Goal: Information Seeking & Learning: Learn about a topic

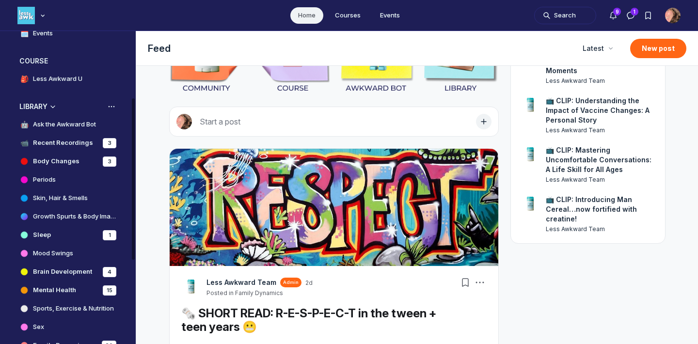
scroll to position [131, 0]
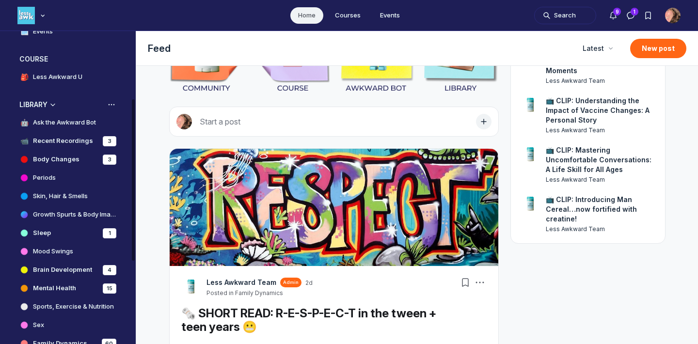
click at [53, 196] on h4 "Skin, Hair & Smells" at bounding box center [60, 196] width 55 height 10
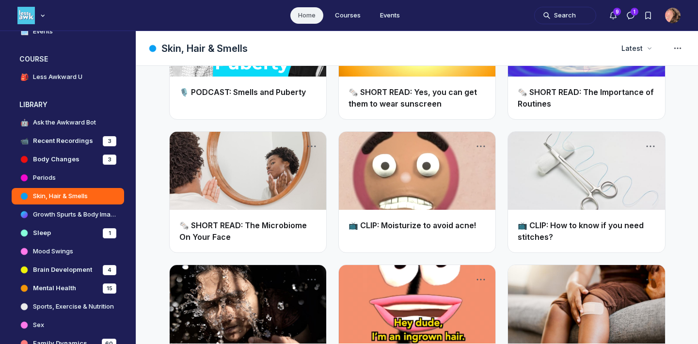
scroll to position [598, 0]
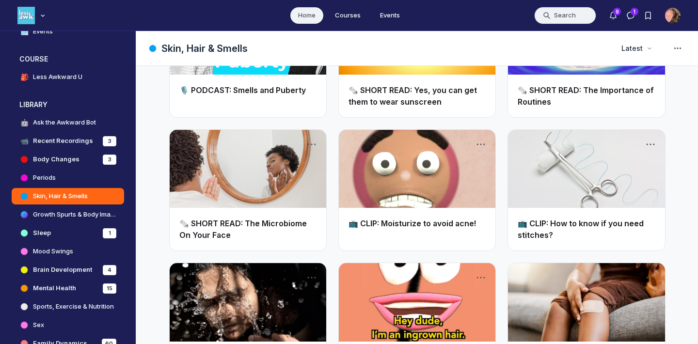
click at [554, 13] on button "Search" at bounding box center [565, 15] width 62 height 17
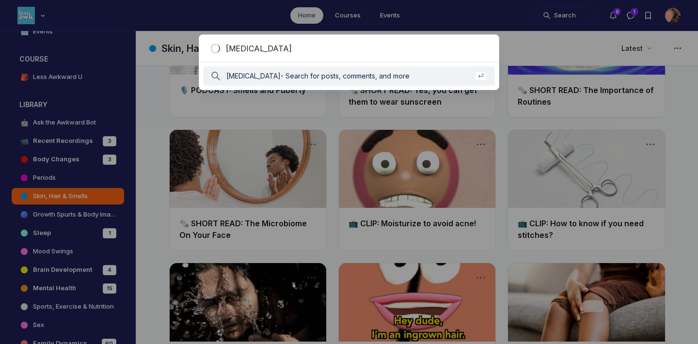
type input "[MEDICAL_DATA]"
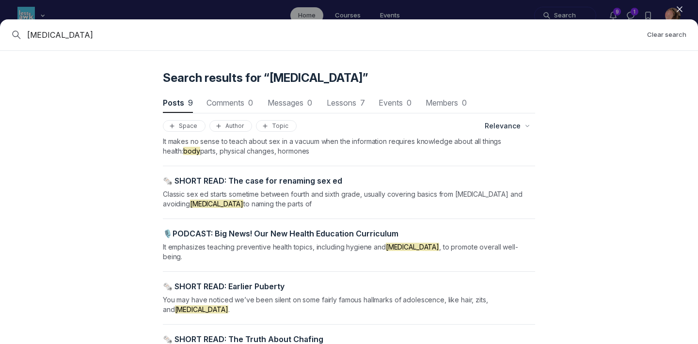
scroll to position [155, 0]
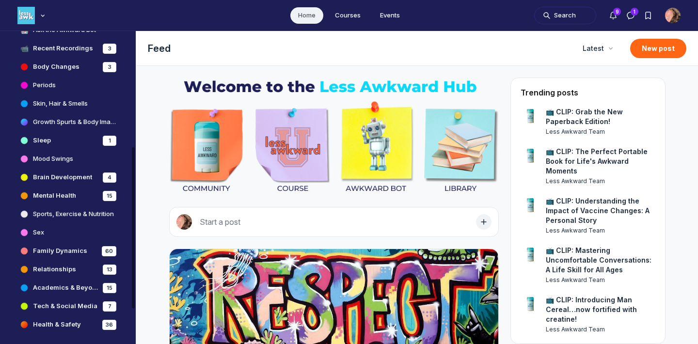
scroll to position [156, 0]
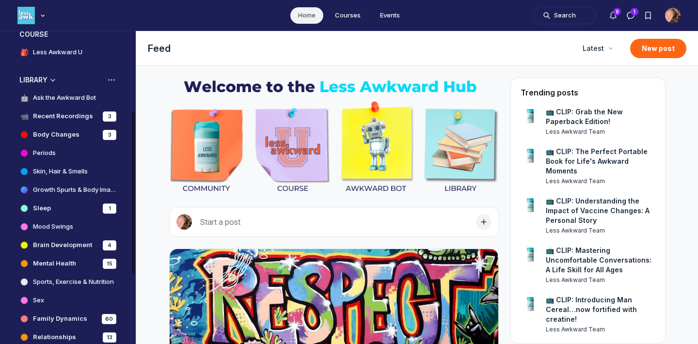
click at [63, 97] on h4 "Ask the Awkward Bot" at bounding box center [64, 98] width 63 height 10
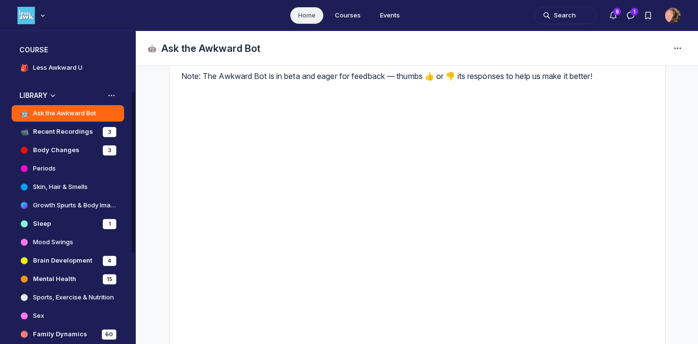
scroll to position [115, 0]
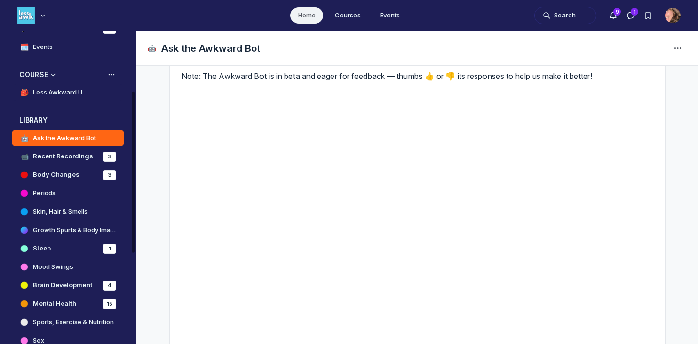
click at [61, 91] on h4 "Less Awkward U" at bounding box center [57, 93] width 49 height 10
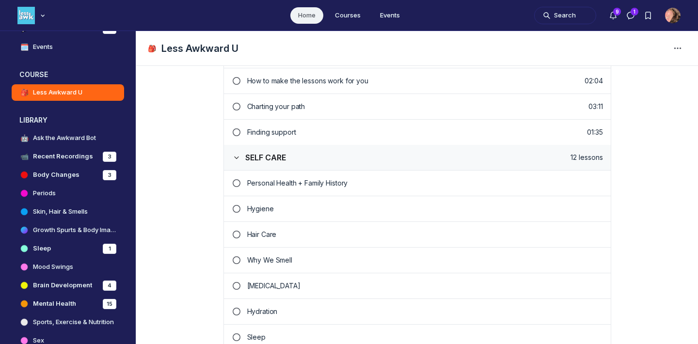
scroll to position [322, 0]
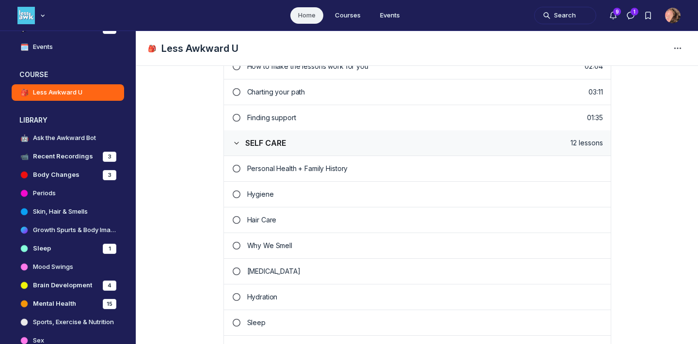
click at [294, 270] on p "[MEDICAL_DATA]" at bounding box center [425, 272] width 356 height 10
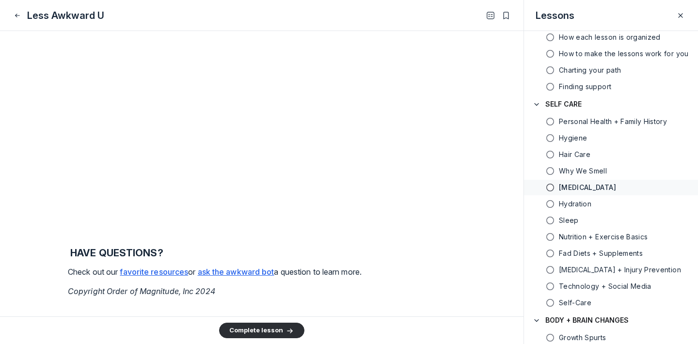
scroll to position [4305, 0]
click at [18, 15] on use "Close" at bounding box center [18, 15] width 4 height 3
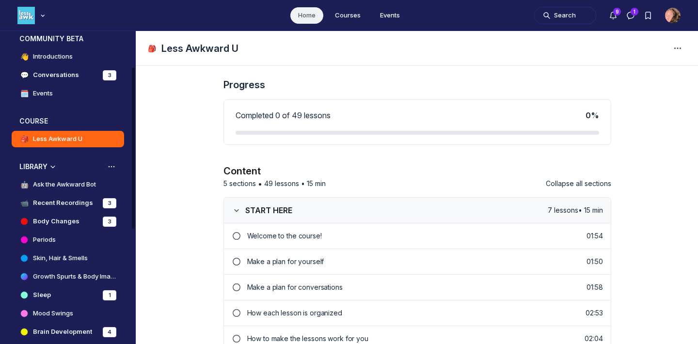
scroll to position [76, 0]
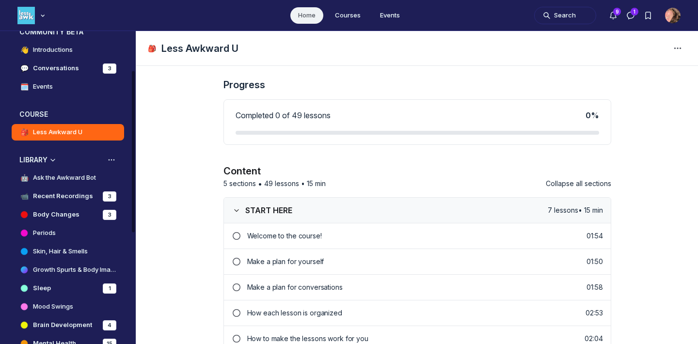
click at [70, 252] on h4 "Skin, Hair & Smells" at bounding box center [60, 252] width 55 height 10
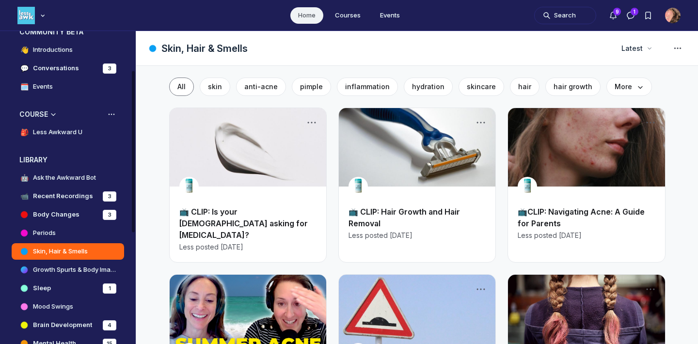
click at [74, 132] on h4 "Less Awkward U" at bounding box center [57, 132] width 49 height 10
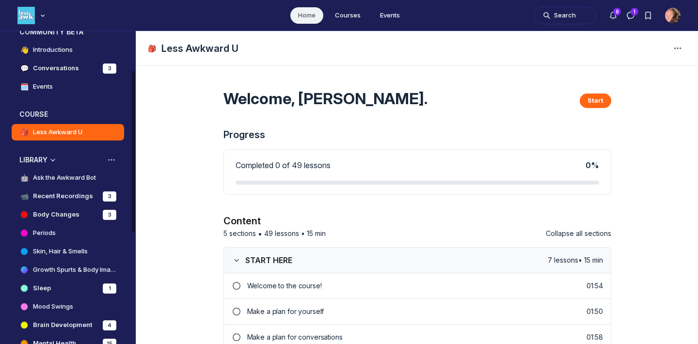
click at [55, 177] on h4 "Ask the Awkward Bot" at bounding box center [64, 178] width 63 height 10
